Goal: Transaction & Acquisition: Download file/media

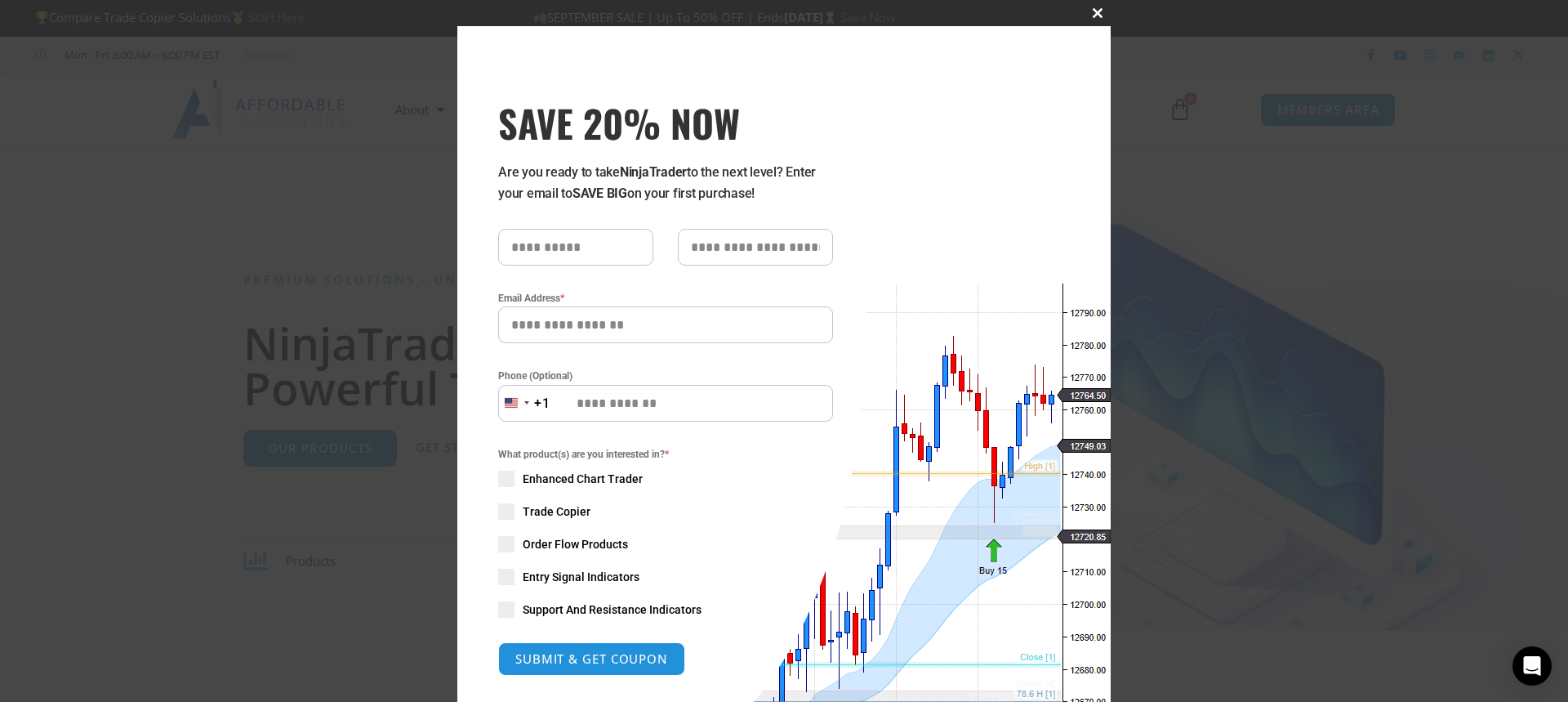
click at [1086, 14] on span "SAVE 20% NOW popup" at bounding box center [1098, 13] width 27 height 9
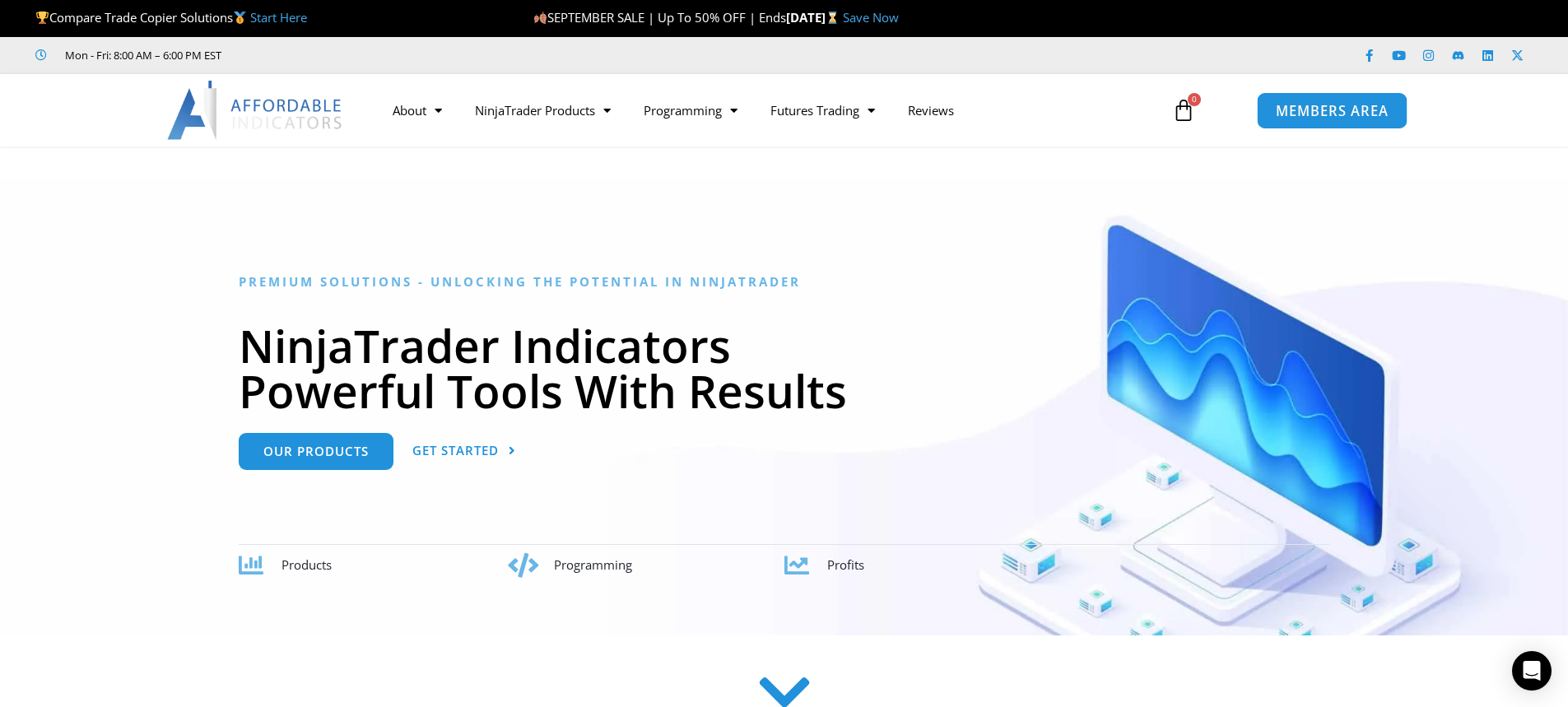
click at [1321, 115] on span "MEMBERS AREA" at bounding box center [1333, 110] width 113 height 14
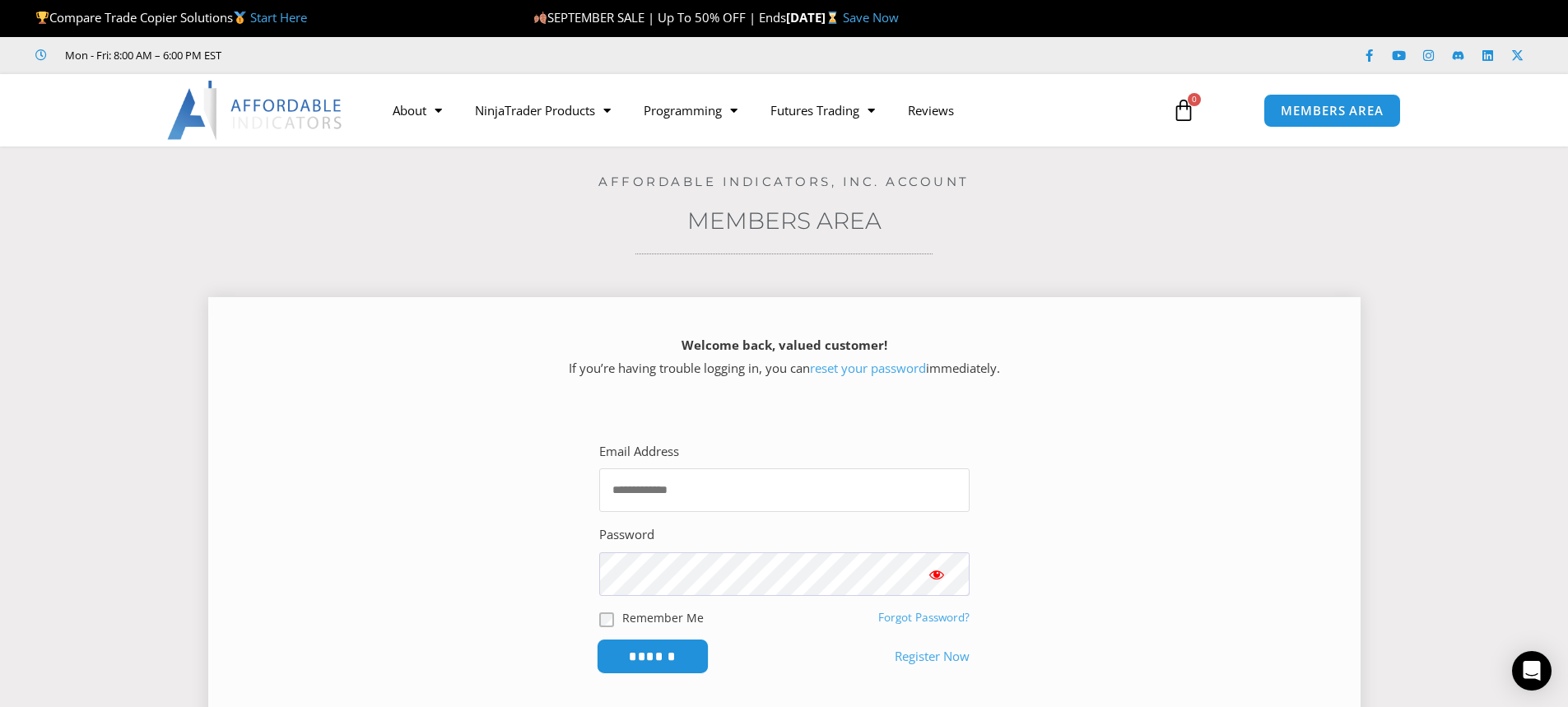
type input "**********"
click at [644, 649] on input "******" at bounding box center [652, 655] width 113 height 35
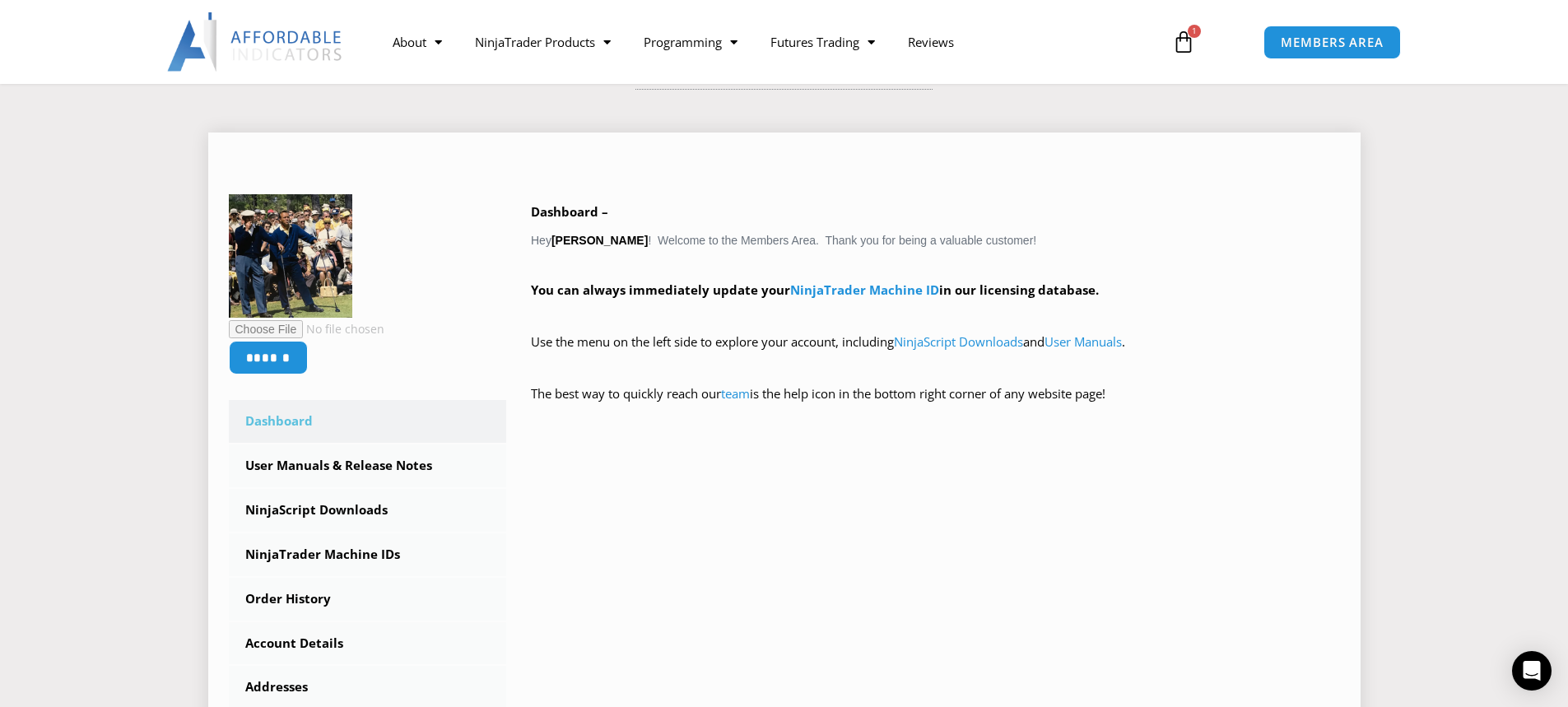
scroll to position [329, 0]
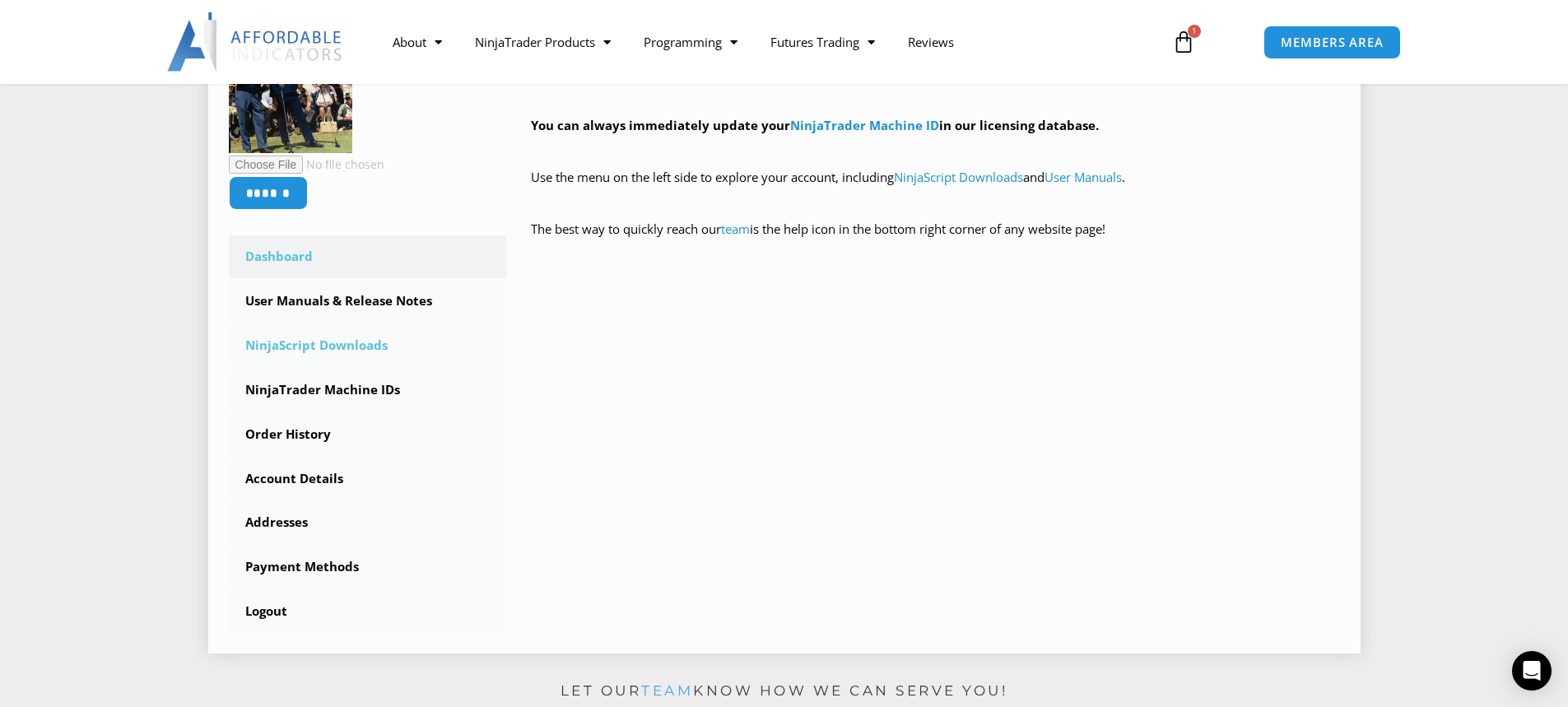
click at [339, 337] on link "NinjaScript Downloads" at bounding box center [368, 345] width 279 height 43
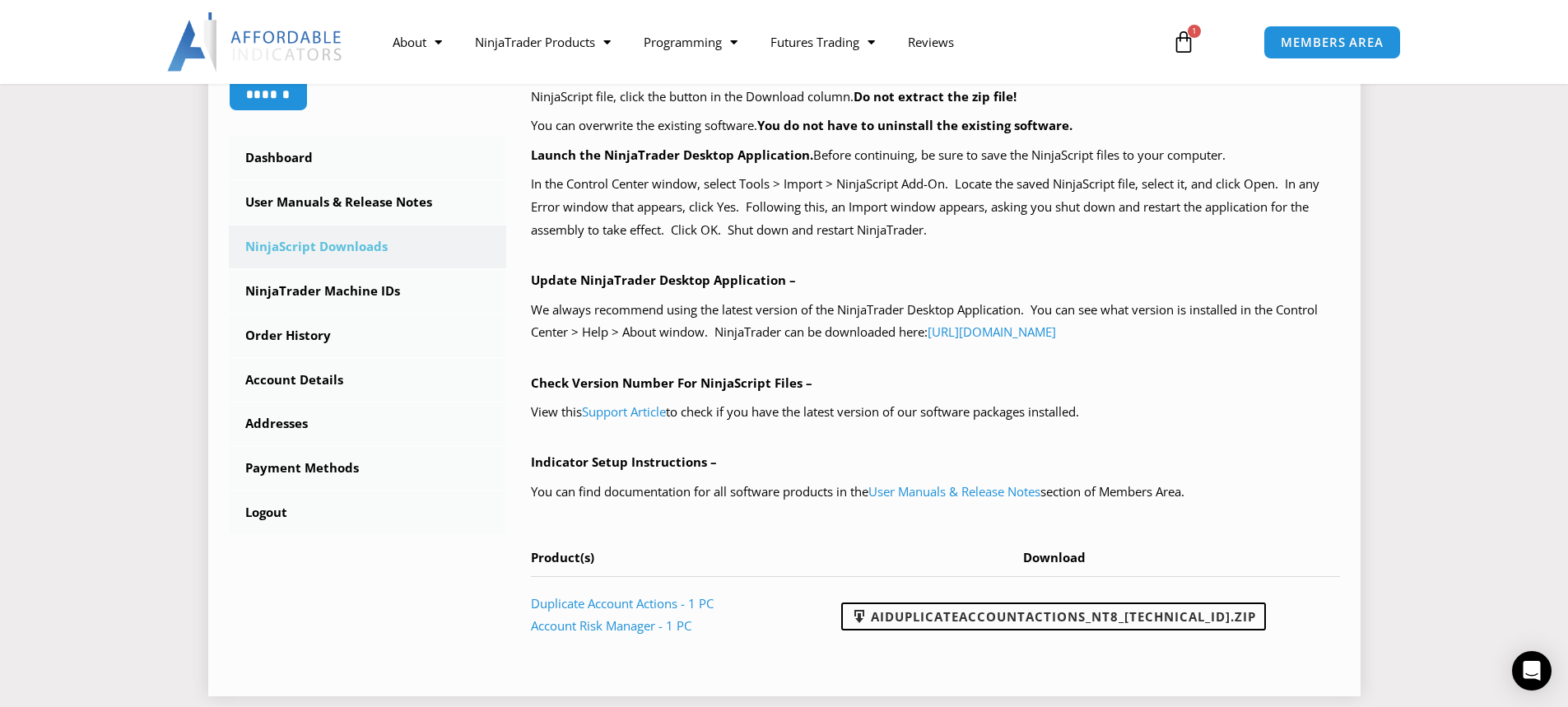
scroll to position [494, 0]
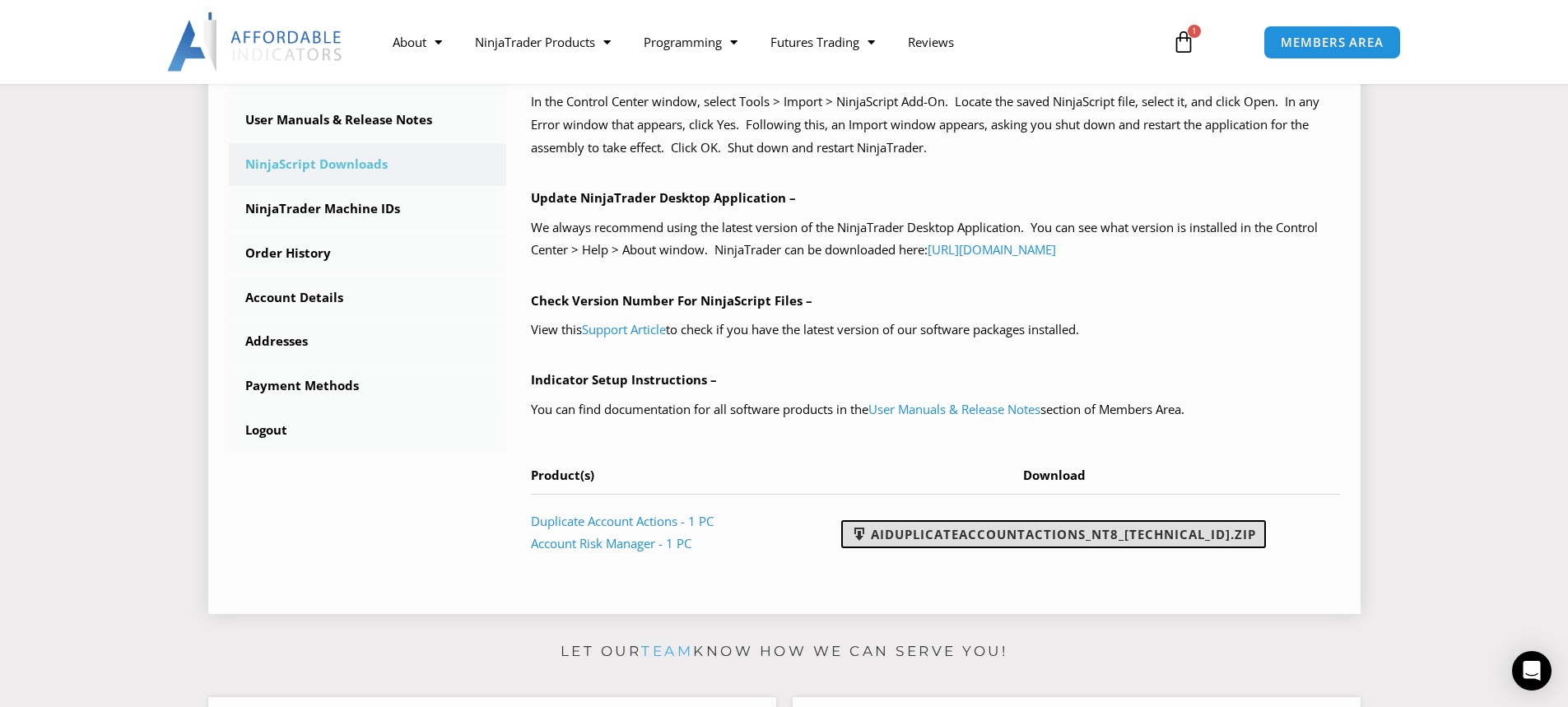
click at [966, 535] on link "AIDuplicateAccountActions_NT8_25.9.24.1.zip" at bounding box center [1054, 533] width 425 height 28
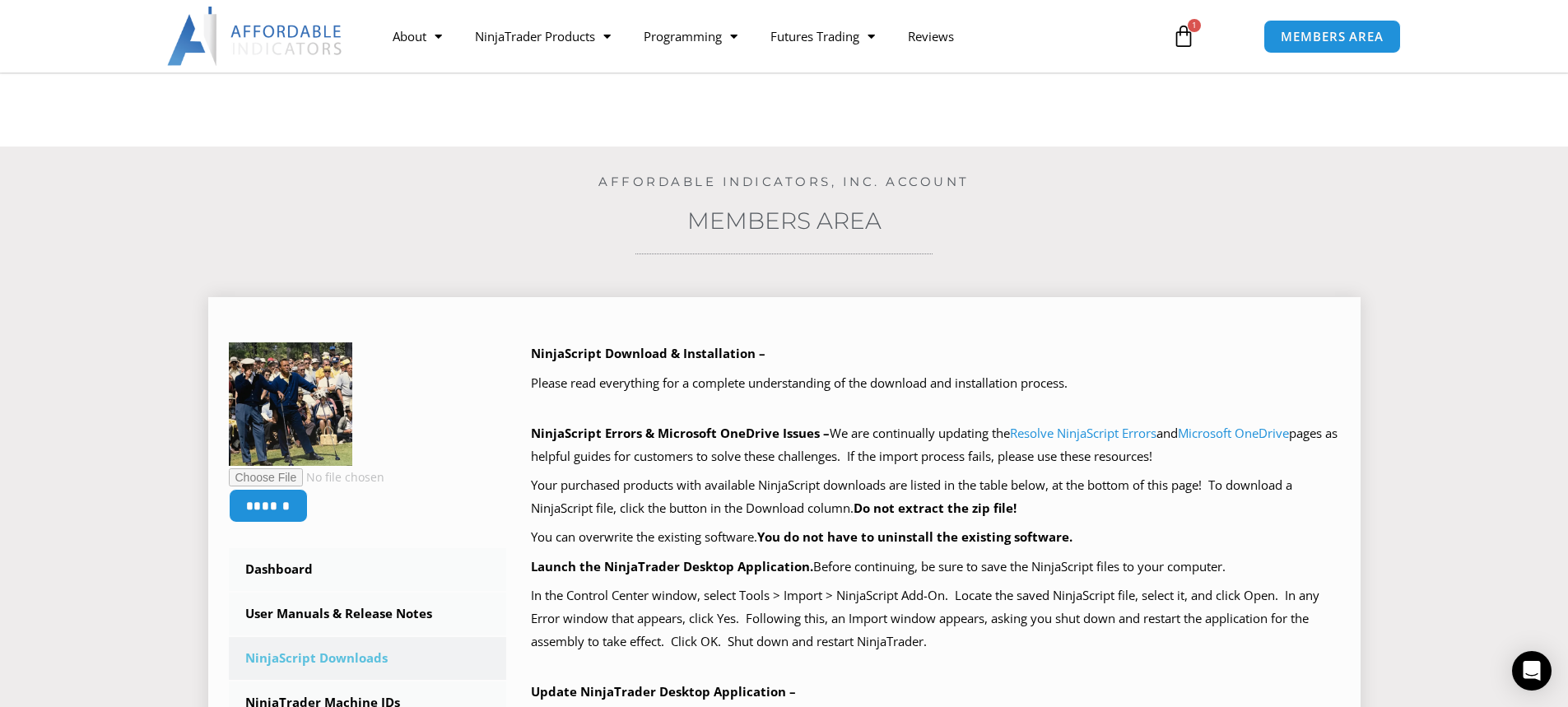
scroll to position [165, 0]
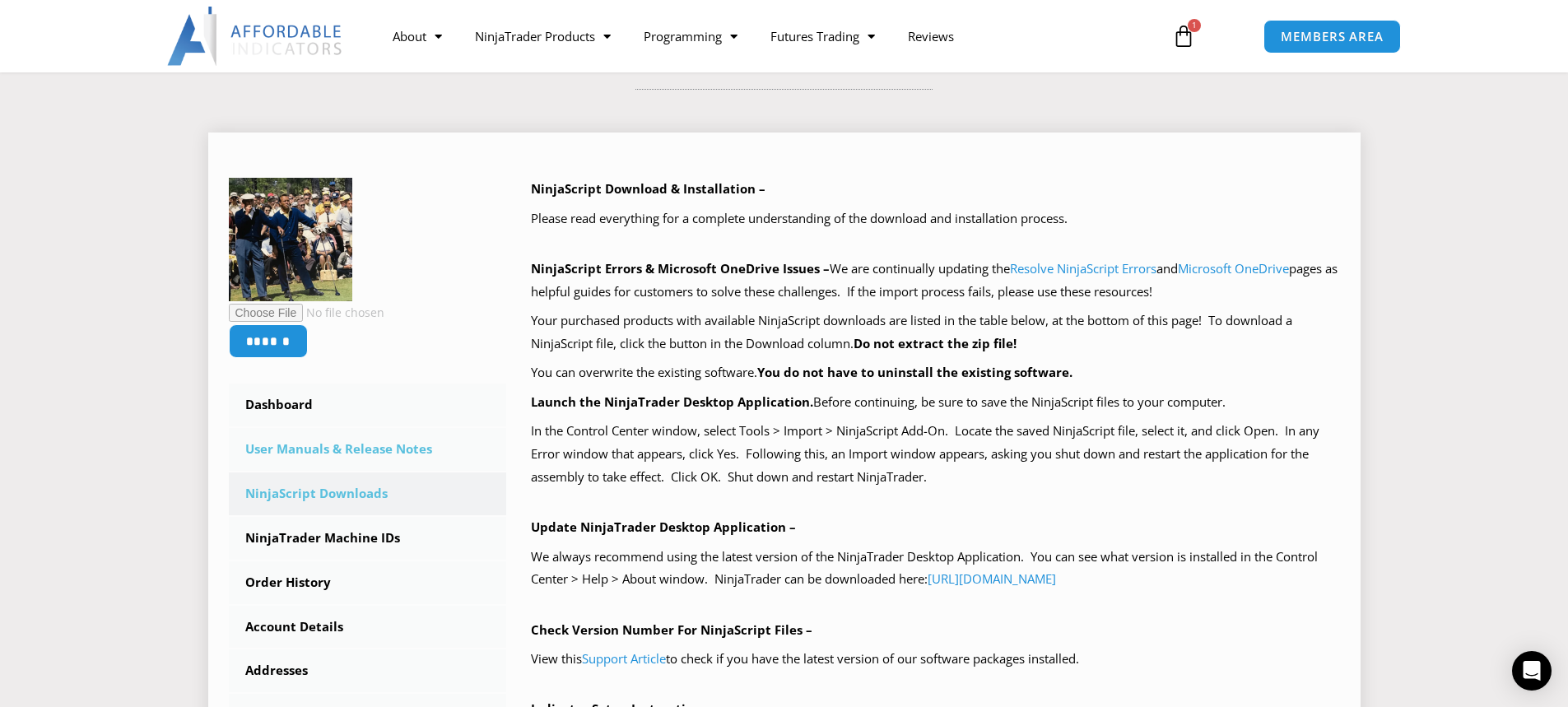
click at [370, 449] on link "User Manuals & Release Notes" at bounding box center [368, 449] width 279 height 43
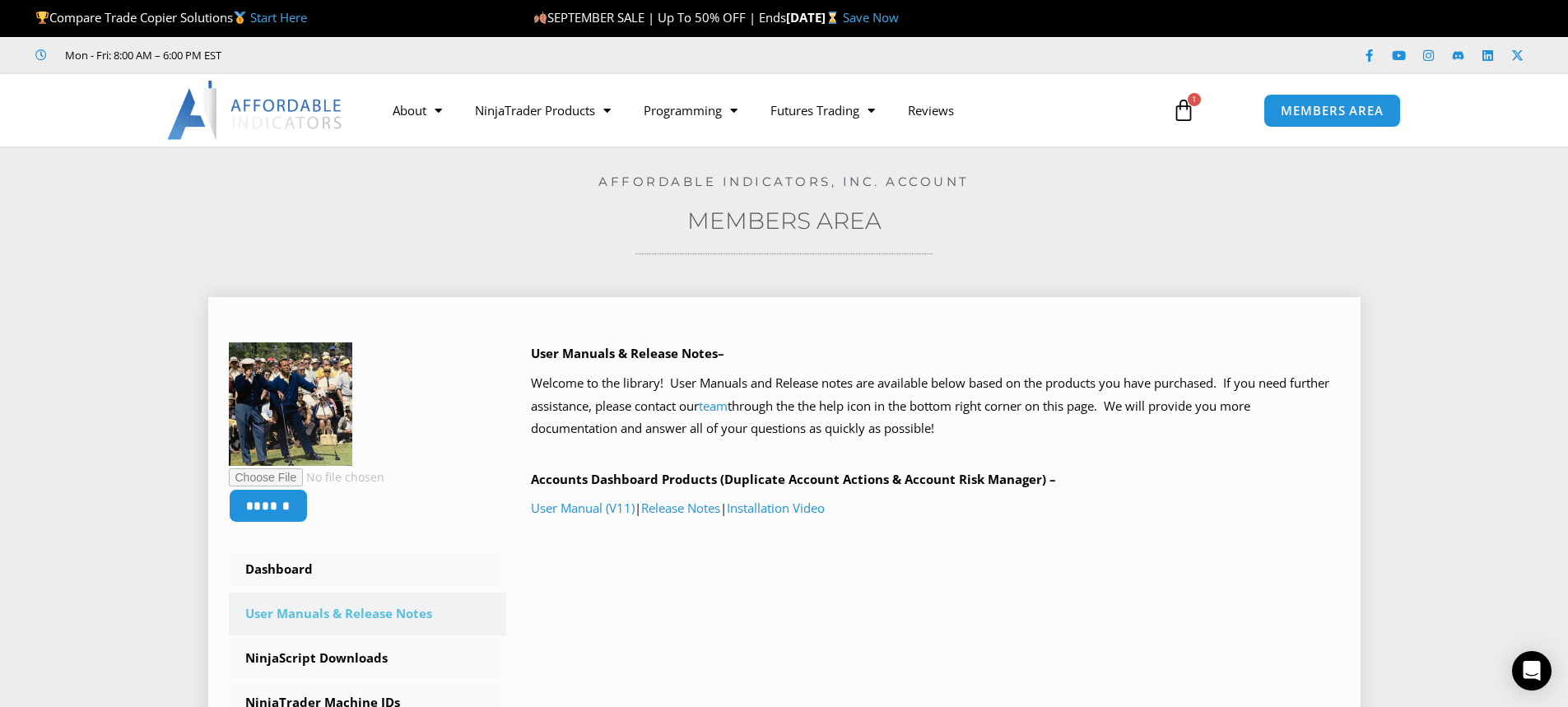
scroll to position [165, 0]
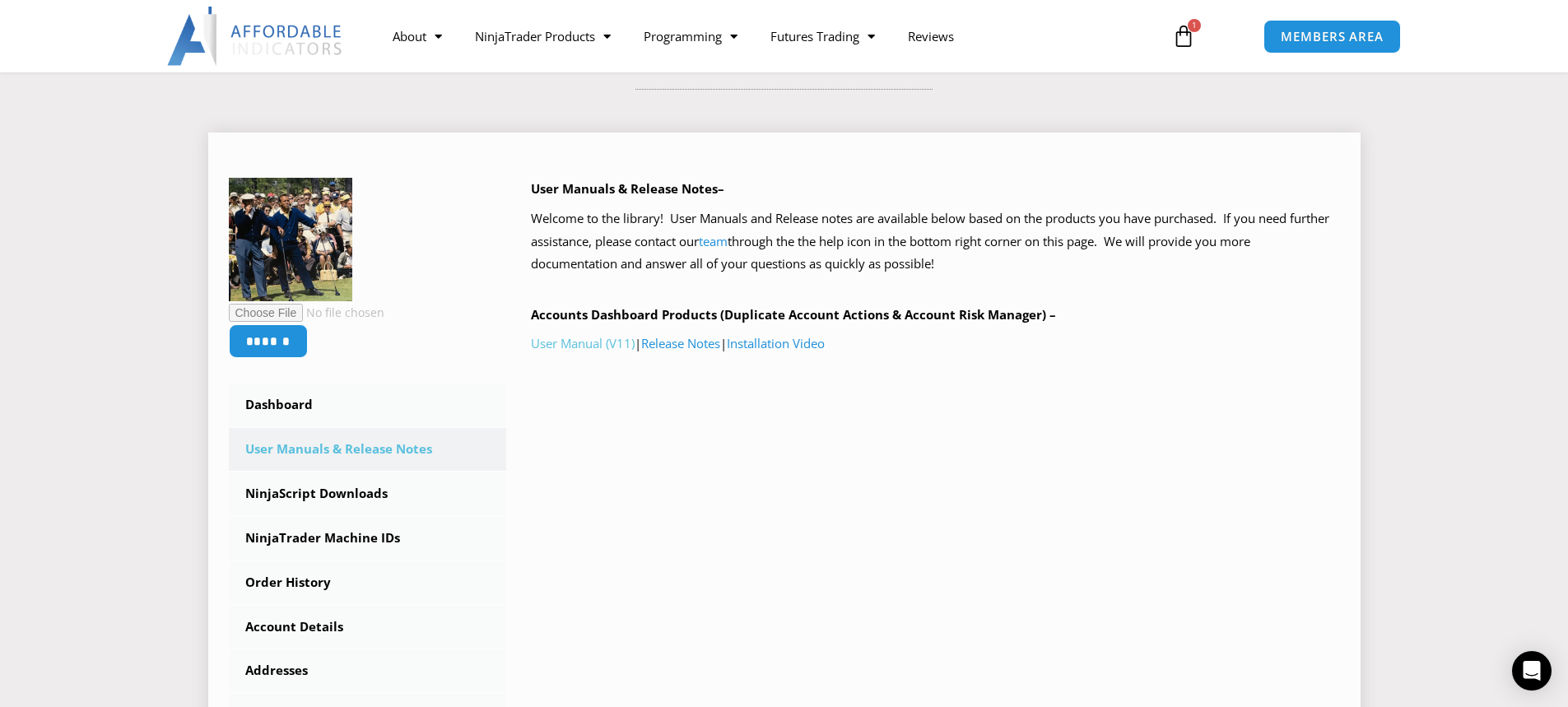
click at [603, 344] on link "User Manual (V11)" at bounding box center [583, 342] width 103 height 16
